Goal: Find specific page/section: Find specific page/section

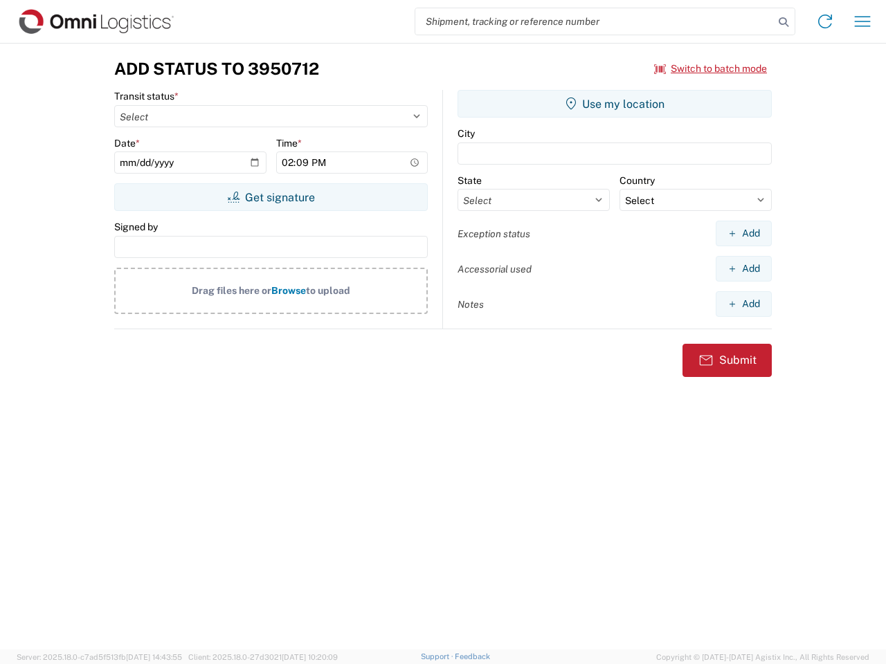
click at [595, 21] on input "search" at bounding box center [594, 21] width 359 height 26
click at [784, 22] on icon at bounding box center [783, 21] width 19 height 19
click at [825, 21] on icon at bounding box center [825, 21] width 22 height 22
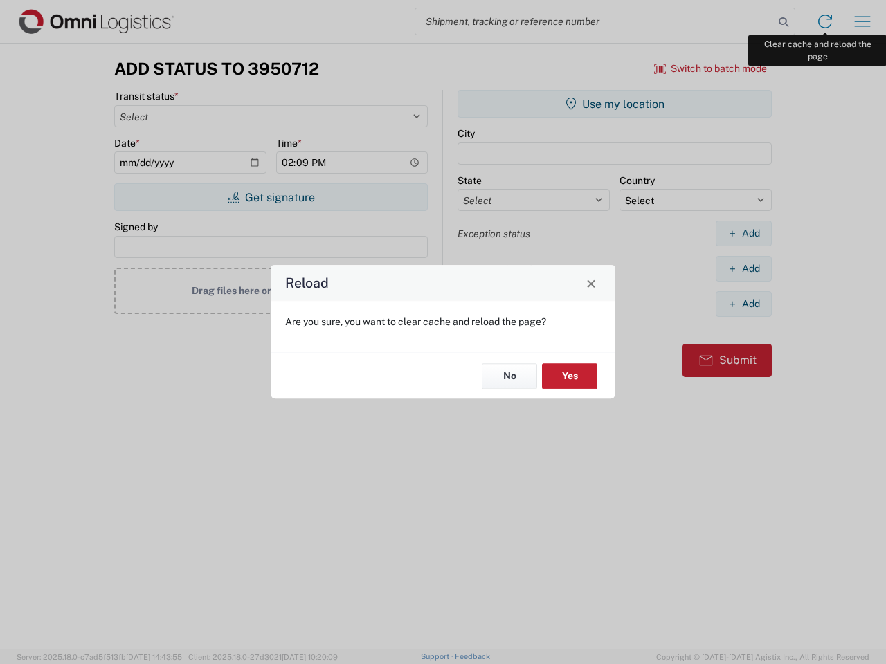
click at [862, 21] on div "Reload Are you sure, you want to clear cache and reload the page? No Yes" at bounding box center [443, 332] width 886 height 664
click at [711, 69] on div "Reload Are you sure, you want to clear cache and reload the page? No Yes" at bounding box center [443, 332] width 886 height 664
click at [271, 197] on div "Reload Are you sure, you want to clear cache and reload the page? No Yes" at bounding box center [443, 332] width 886 height 664
click at [615, 104] on div "Reload Are you sure, you want to clear cache and reload the page? No Yes" at bounding box center [443, 332] width 886 height 664
click at [743, 233] on div "Reload Are you sure, you want to clear cache and reload the page? No Yes" at bounding box center [443, 332] width 886 height 664
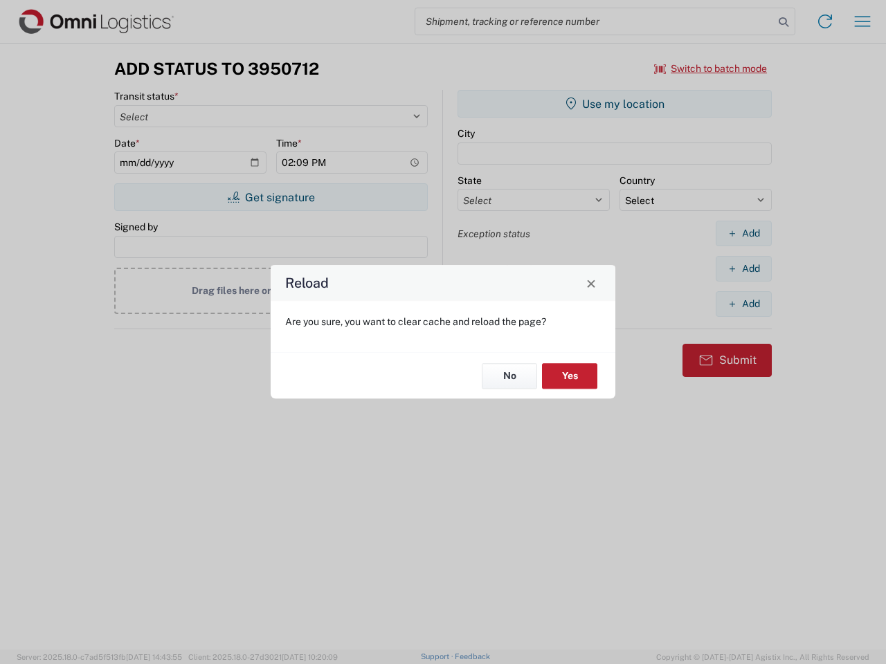
click at [743, 269] on div "Reload Are you sure, you want to clear cache and reload the page? No Yes" at bounding box center [443, 332] width 886 height 664
click at [743, 304] on div "Reload Are you sure, you want to clear cache and reload the page? No Yes" at bounding box center [443, 332] width 886 height 664
